Goal: Task Accomplishment & Management: Manage account settings

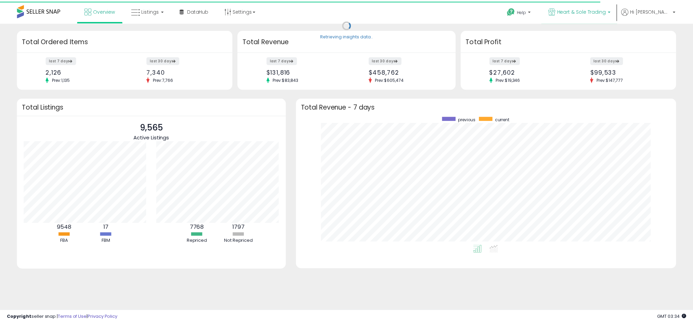
scroll to position [129, 371]
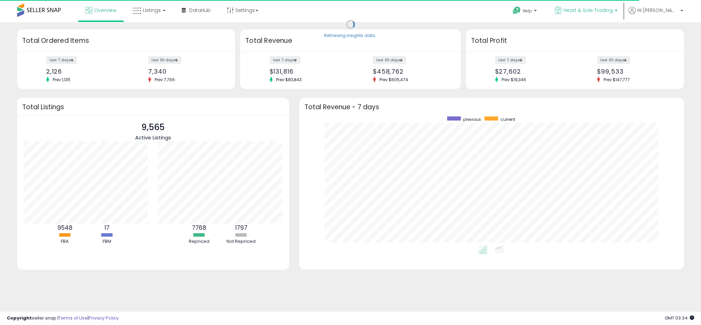
drag, startPoint x: 601, startPoint y: 12, endPoint x: 596, endPoint y: 12, distance: 4.8
click at [601, 12] on span "Heart & Sole Trading" at bounding box center [588, 10] width 49 height 7
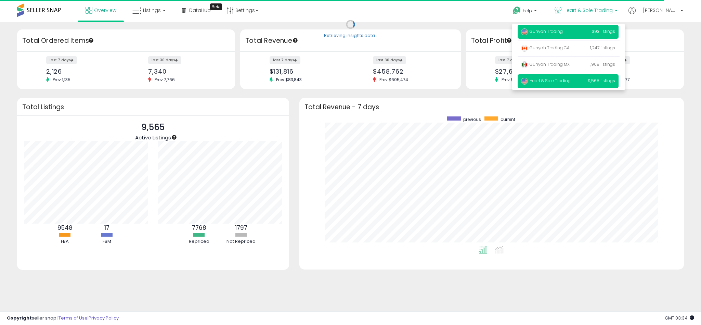
click at [593, 36] on p "Gunyah Trading 393 listings" at bounding box center [568, 32] width 101 height 14
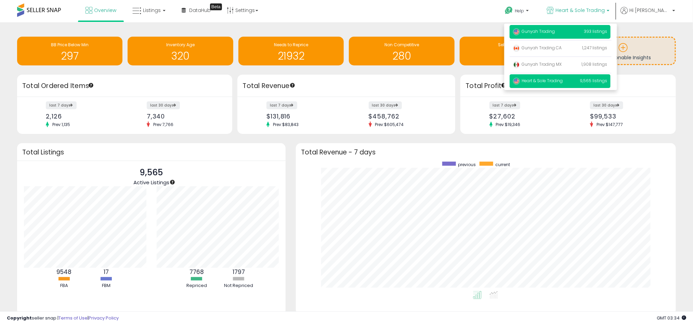
scroll to position [342128, 341891]
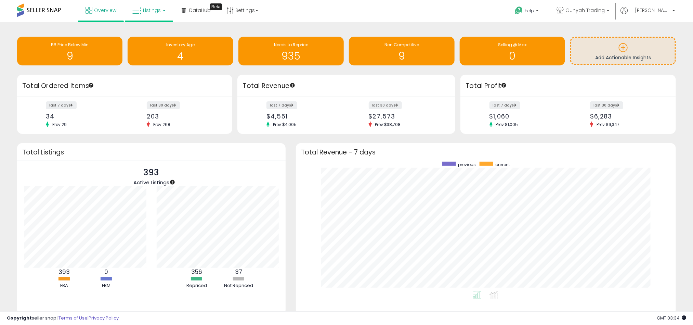
click at [154, 9] on span "Listings" at bounding box center [152, 10] width 18 height 7
click at [150, 34] on icon at bounding box center [154, 33] width 30 height 9
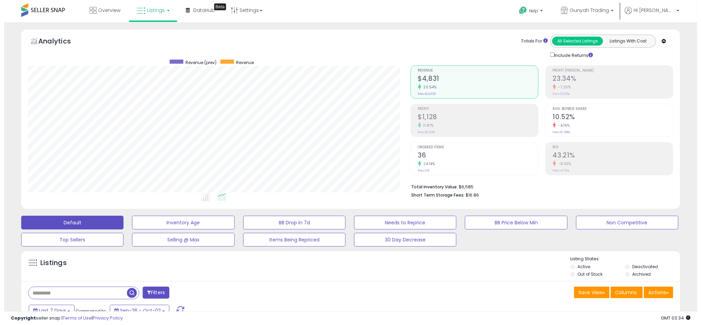
scroll to position [141, 383]
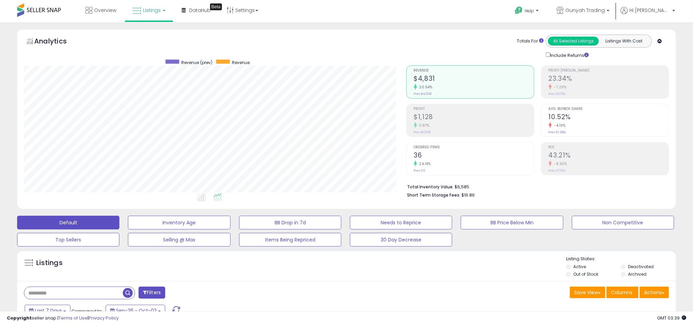
click at [627, 267] on li "Deactivated" at bounding box center [649, 268] width 54 height 8
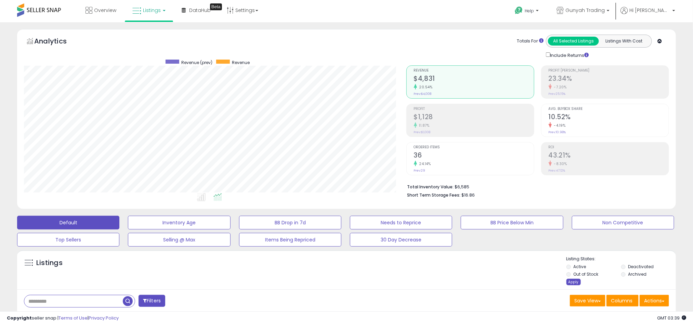
click at [575, 283] on div "Apply" at bounding box center [574, 282] width 14 height 7
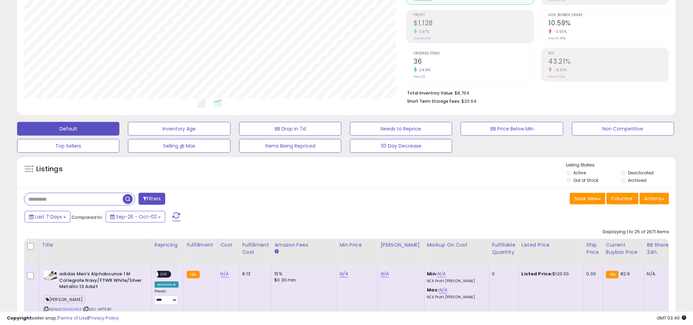
scroll to position [103, 0]
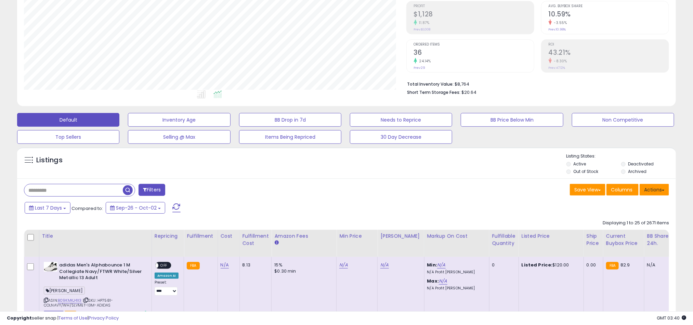
click at [656, 193] on button "Actions" at bounding box center [654, 190] width 29 height 12
click at [457, 205] on div "Last 7 Days Compared to: Sep-26 - Oct-02" at bounding box center [265, 208] width 484 height 15
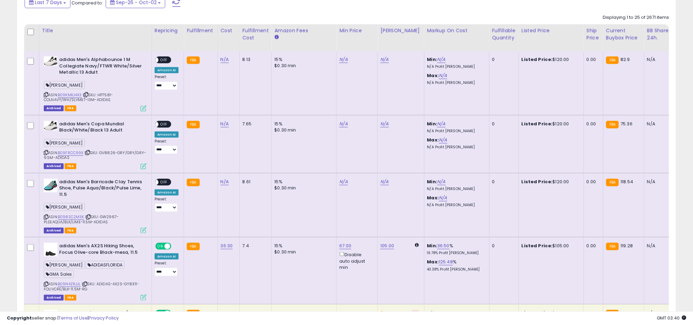
scroll to position [205, 0]
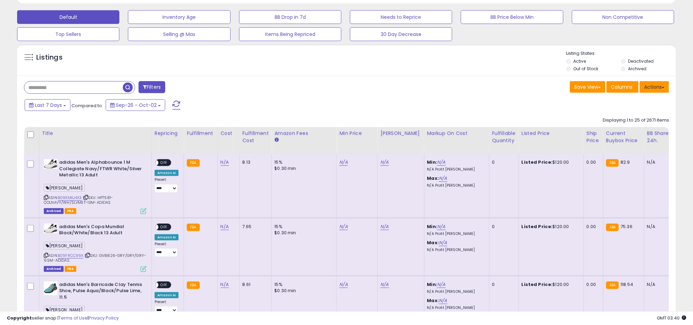
click at [659, 89] on button "Actions" at bounding box center [654, 87] width 29 height 12
click at [642, 131] on link "Export All Columns" at bounding box center [626, 130] width 75 height 11
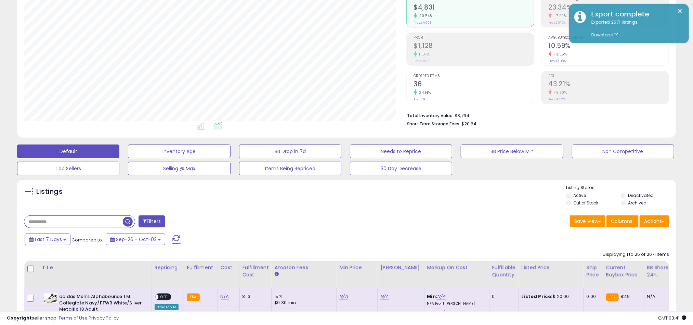
scroll to position [0, 0]
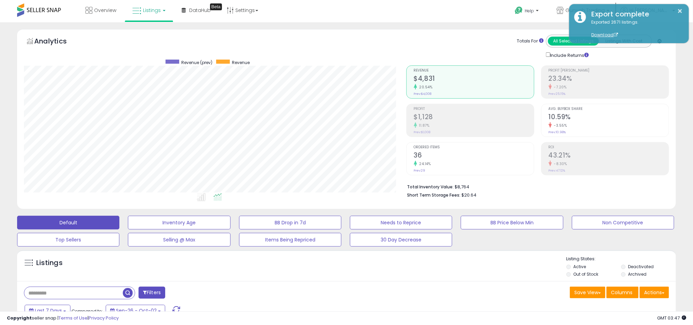
click at [89, 297] on input "text" at bounding box center [73, 293] width 99 height 12
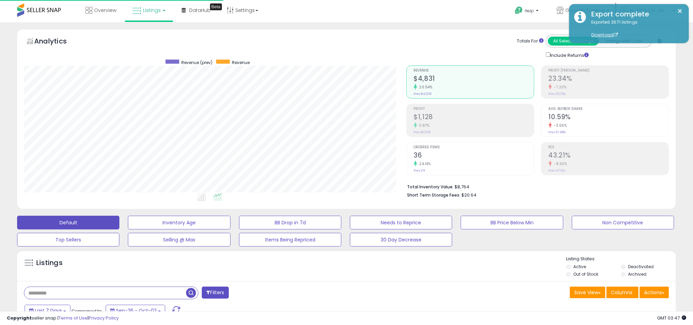
paste input "**********"
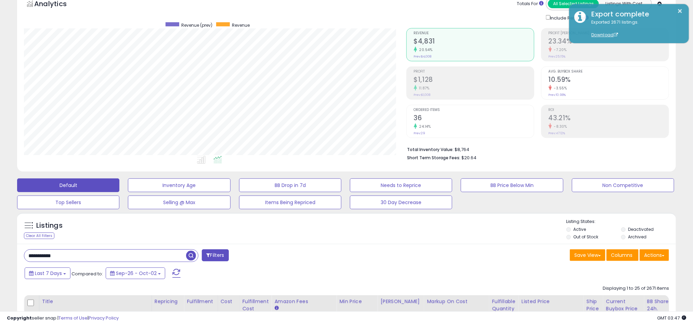
scroll to position [205, 0]
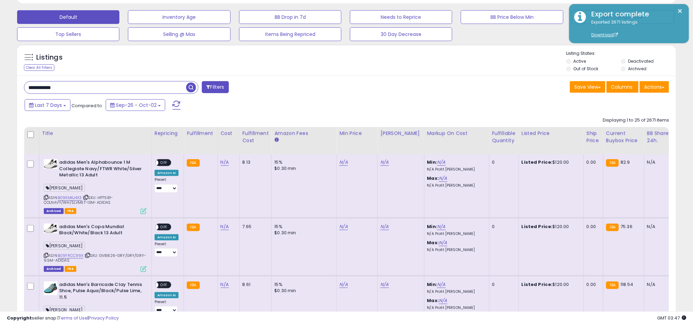
paste input "*"
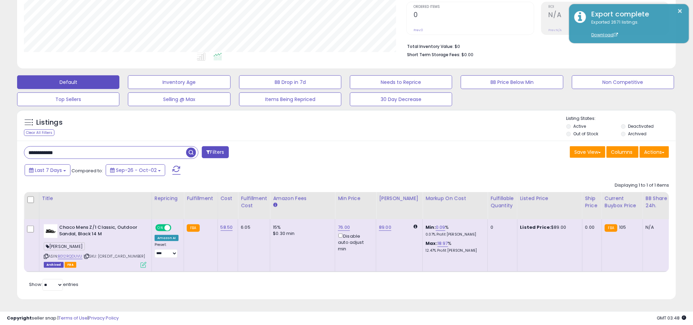
scroll to position [141, 383]
paste input "text"
type input "**********"
click at [190, 148] on span "button" at bounding box center [191, 153] width 10 height 10
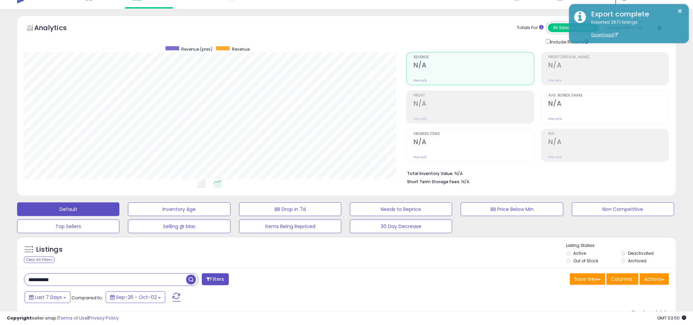
scroll to position [0, 0]
